Goal: Task Accomplishment & Management: Manage account settings

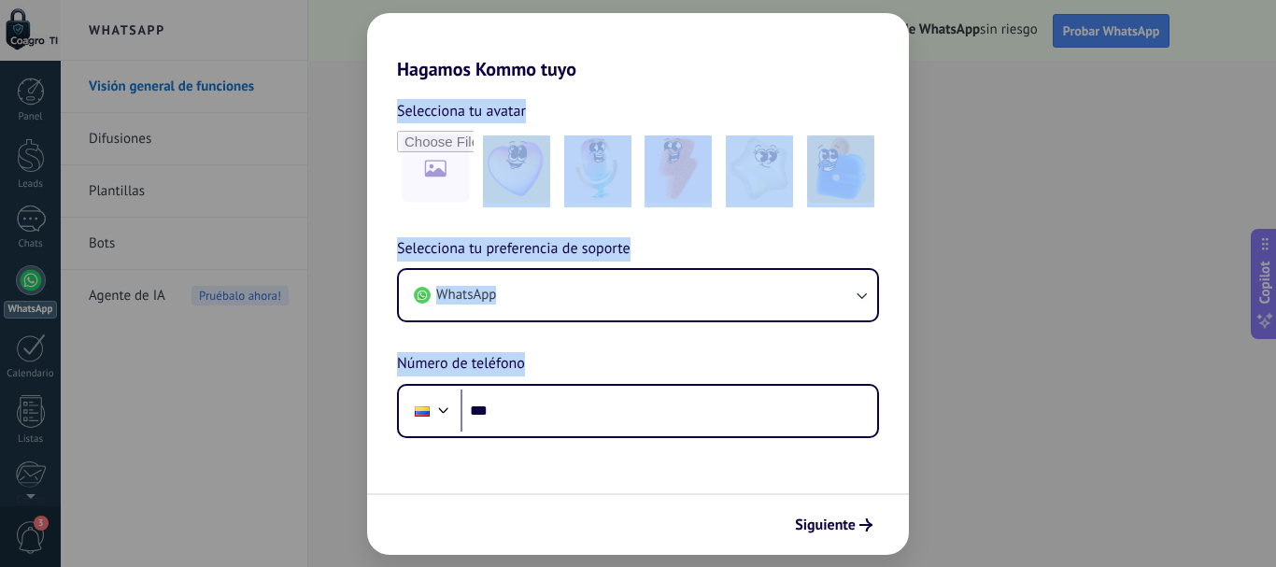
drag, startPoint x: 998, startPoint y: 257, endPoint x: 660, endPoint y: 329, distance: 344.8
click at [664, 331] on div "Hagamos Kommo tuyo Selecciona tu avatar Selecciona tu preferencia de soporte Wh…" at bounding box center [638, 283] width 1276 height 567
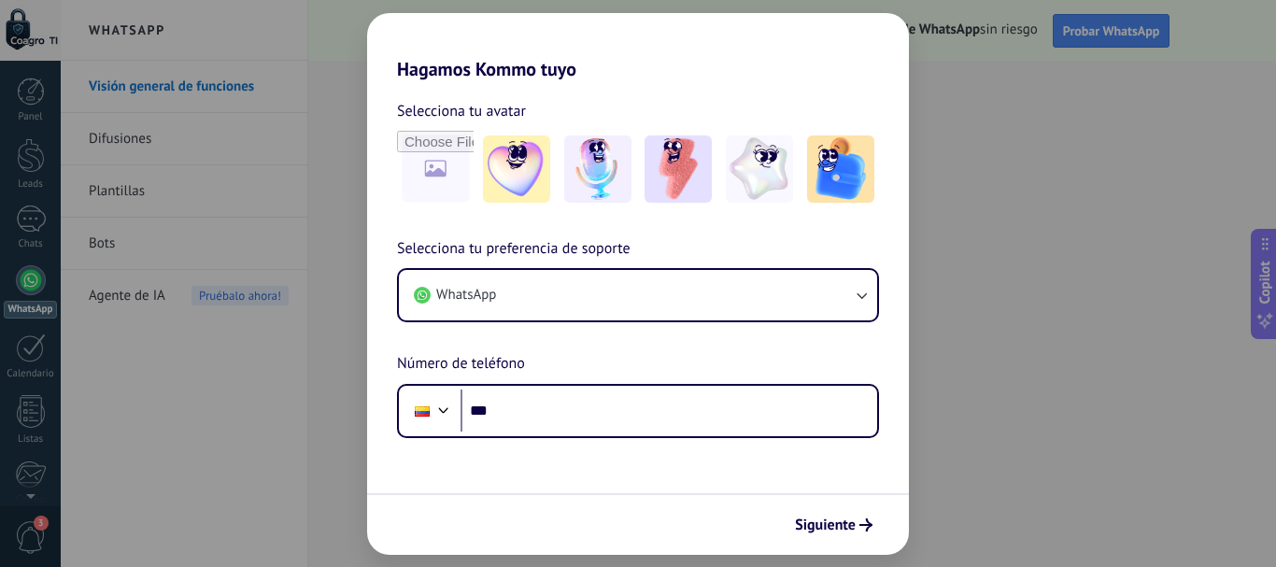
click at [614, 325] on div "Selecciona tu preferencia de soporte WhatsApp Número de teléfono Phone ***" at bounding box center [638, 337] width 542 height 201
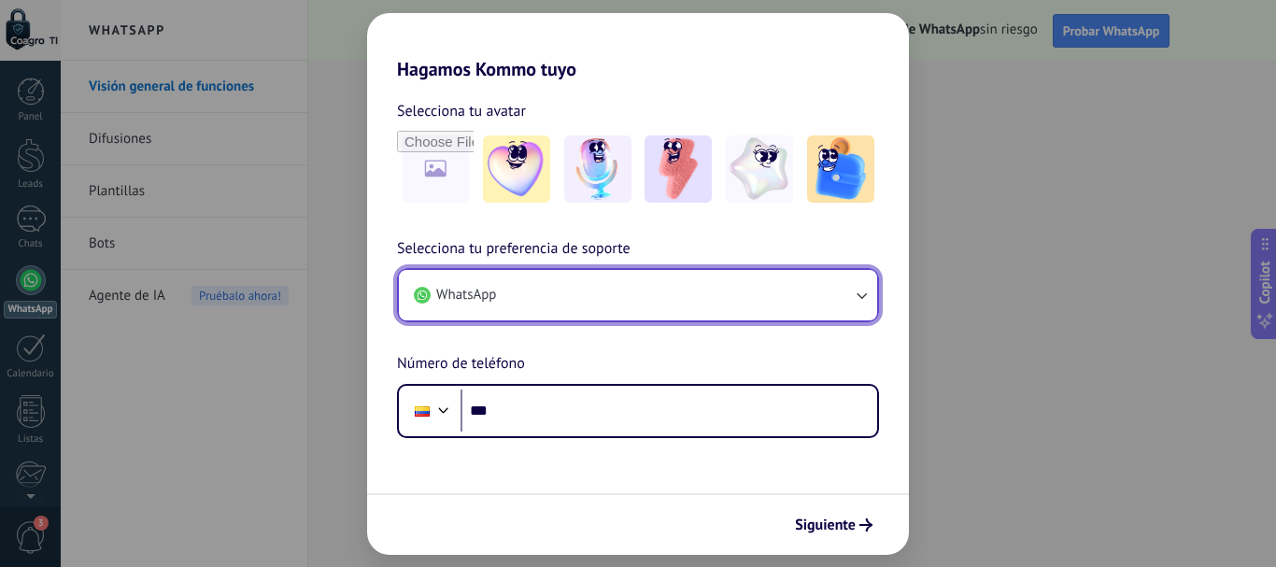
click at [530, 289] on button "WhatsApp" at bounding box center [638, 295] width 478 height 50
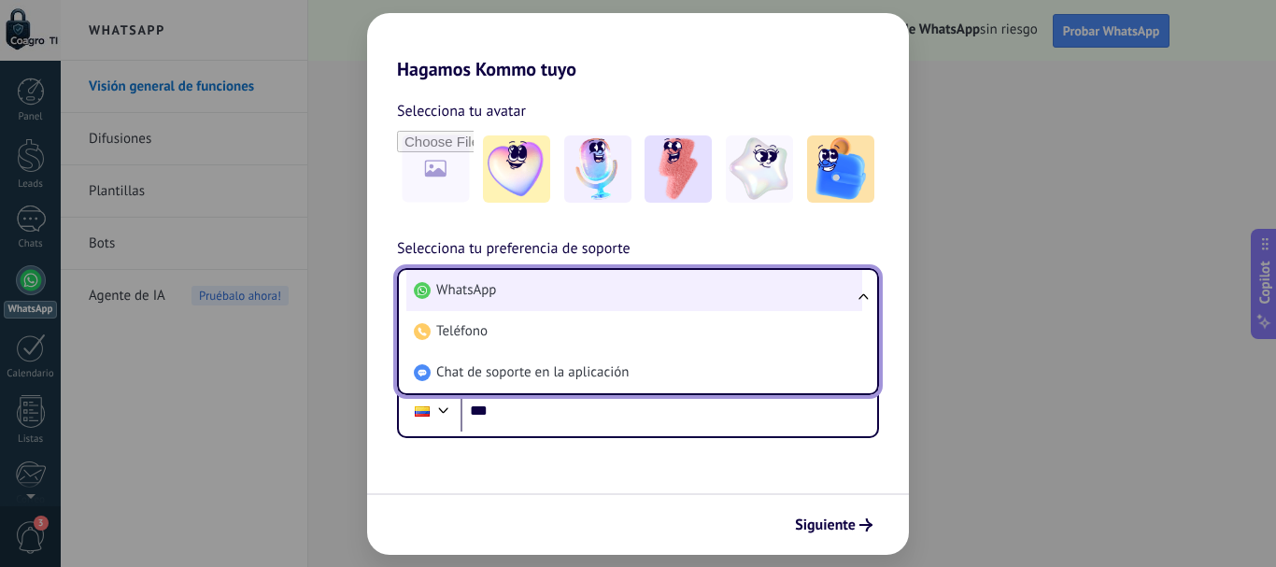
click at [496, 289] on span "WhatsApp" at bounding box center [466, 290] width 60 height 19
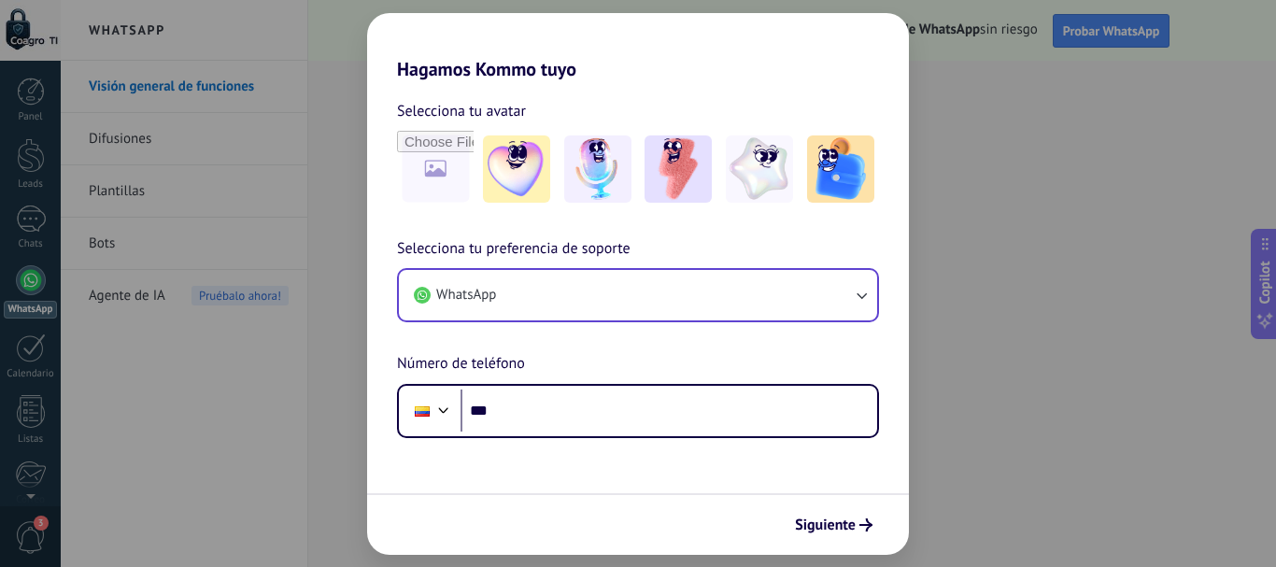
click at [242, 367] on div "Hagamos Kommo tuyo Selecciona tu avatar Selecciona tu preferencia de soporte Wh…" at bounding box center [638, 283] width 1276 height 567
drag, startPoint x: 206, startPoint y: 375, endPoint x: 141, endPoint y: 395, distance: 68.5
click at [160, 390] on div "Hagamos Kommo tuyo Selecciona tu avatar Selecciona tu preferencia de soporte Wh…" at bounding box center [638, 283] width 1276 height 567
drag, startPoint x: 7, startPoint y: 435, endPoint x: 794, endPoint y: 226, distance: 814.8
click at [35, 428] on div "Hagamos Kommo tuyo Selecciona tu avatar Selecciona tu preferencia de soporte Wh…" at bounding box center [638, 283] width 1276 height 567
